Goal: Task Accomplishment & Management: Complete application form

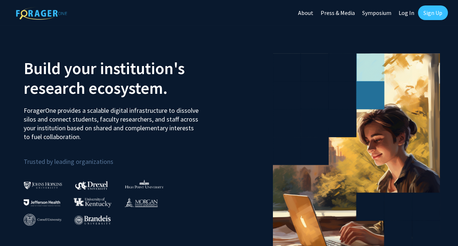
click at [434, 7] on link "Sign Up" at bounding box center [433, 12] width 30 height 15
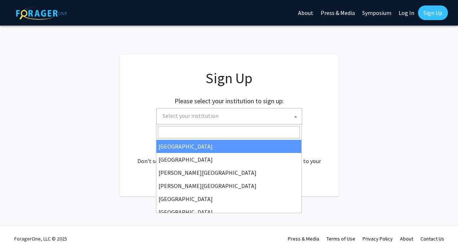
click at [222, 110] on span "Select your institution" at bounding box center [231, 115] width 142 height 15
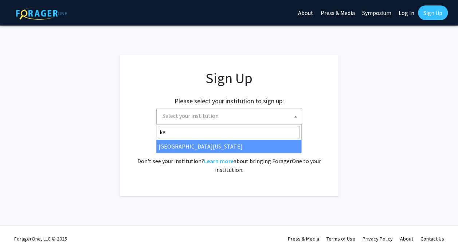
type input "ke"
select select "13"
